Goal: Register for event/course

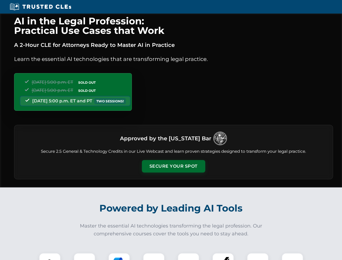
click at [174, 166] on button "Secure Your Spot" at bounding box center [173, 166] width 63 height 12
click at [50, 257] on img at bounding box center [50, 264] width 16 height 16
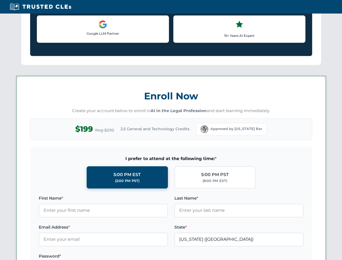
click at [119, 257] on label "Password *" at bounding box center [103, 256] width 129 height 7
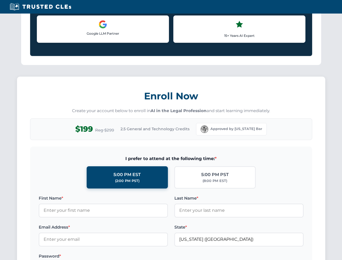
scroll to position [532, 0]
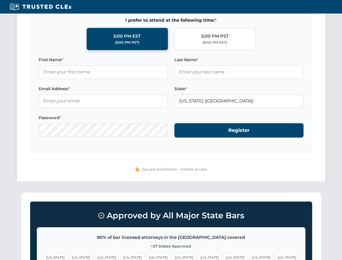
click at [250, 257] on span "[US_STATE]" at bounding box center [262, 258] width 24 height 8
